Goal: Find specific fact: Find specific fact

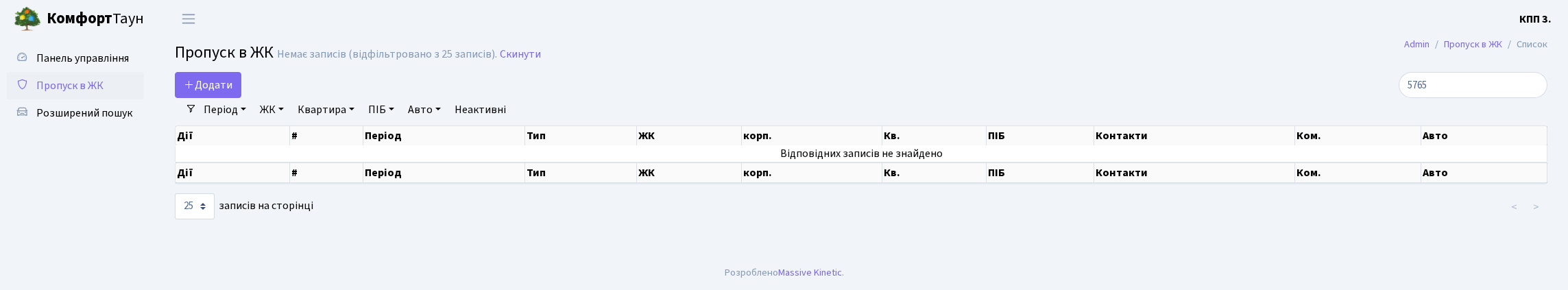
select select "25"
type input "5765"
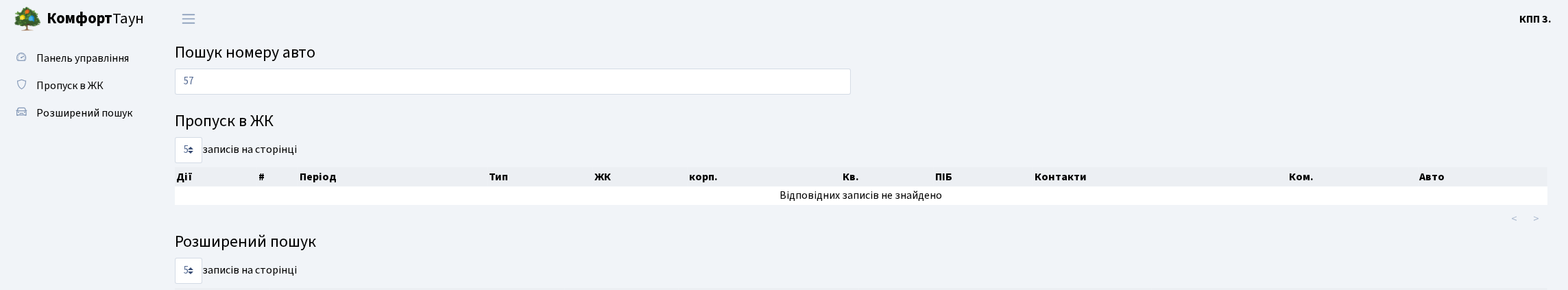
type input "5"
